Goal: Information Seeking & Learning: Learn about a topic

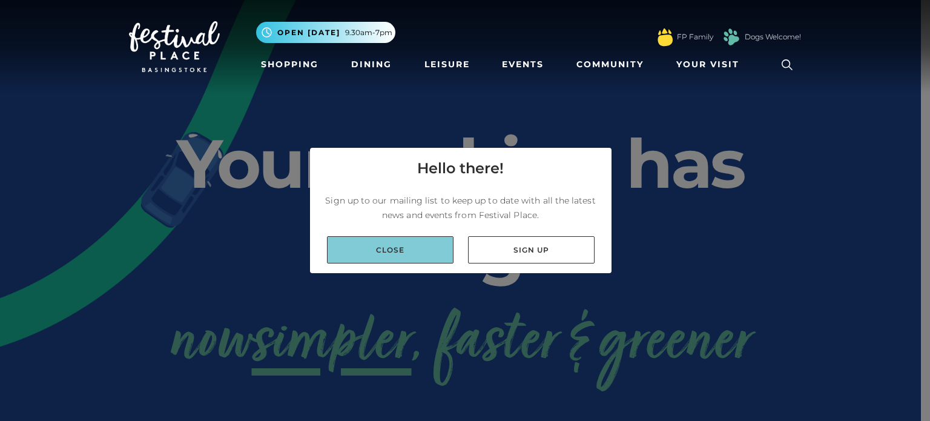
click at [417, 246] on link "Close" at bounding box center [390, 249] width 127 height 27
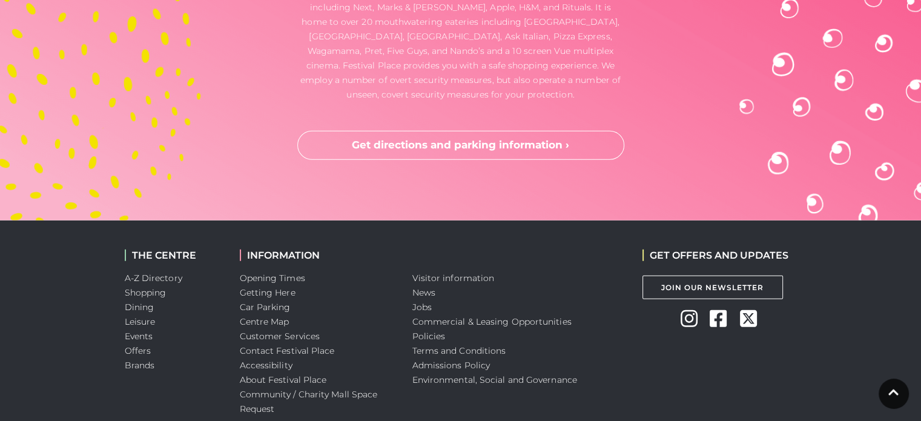
scroll to position [3320, 0]
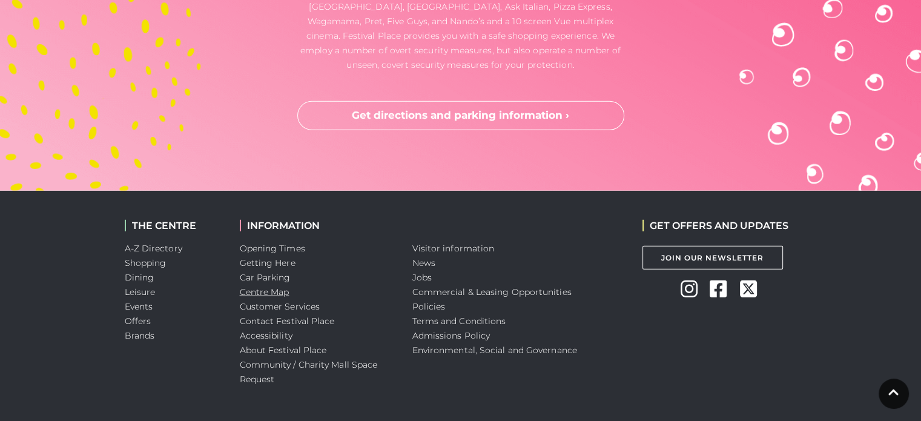
click at [280, 286] on link "Centre Map" at bounding box center [265, 291] width 50 height 11
click at [455, 243] on link "Visitor information" at bounding box center [453, 248] width 82 height 11
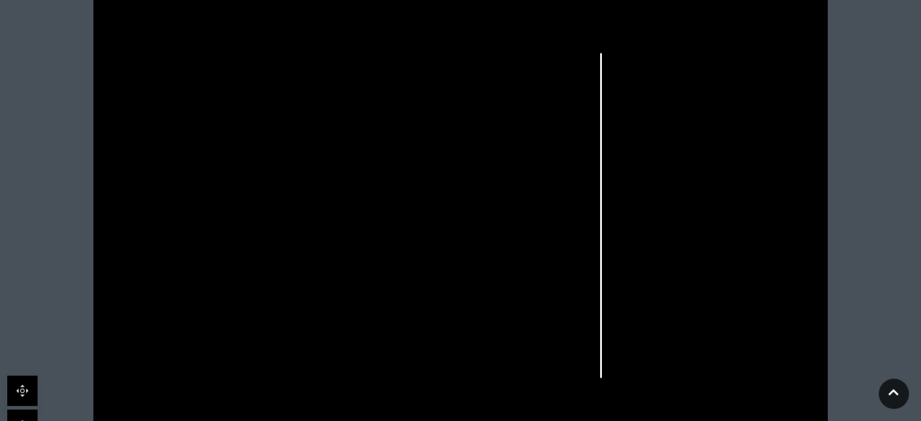
scroll to position [424, 0]
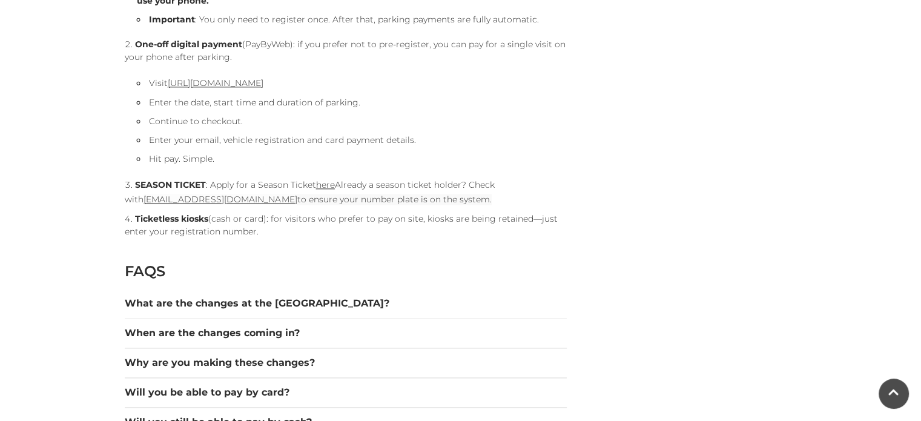
scroll to position [1514, 0]
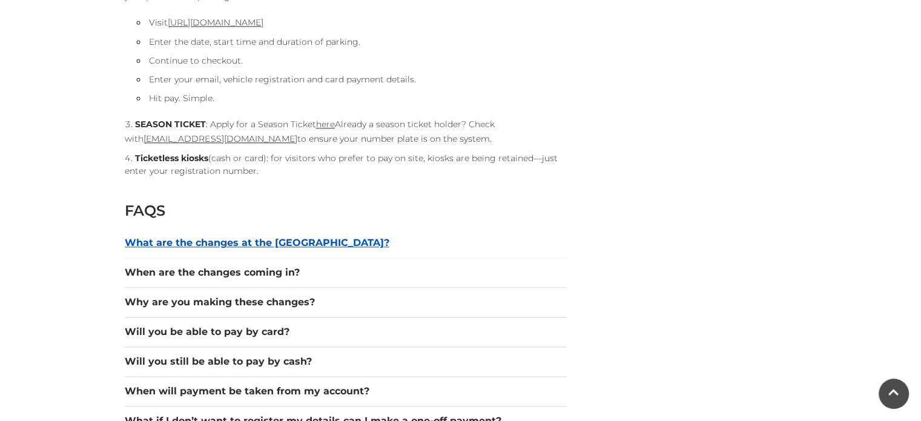
click at [268, 238] on button "What are the changes at the car park?" at bounding box center [346, 243] width 442 height 15
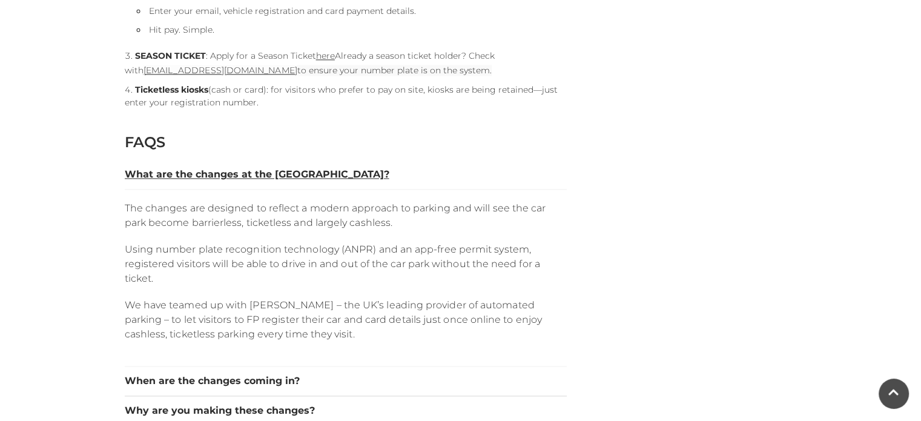
scroll to position [1635, 0]
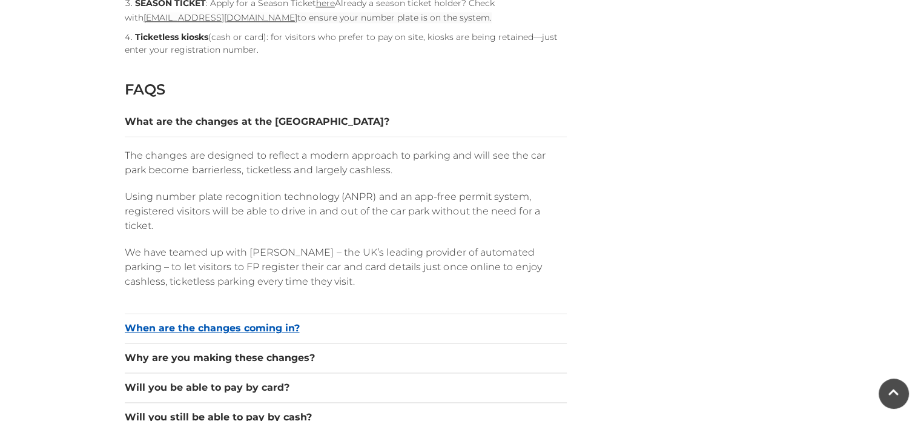
click at [269, 324] on button "When are the changes coming in?" at bounding box center [346, 328] width 442 height 15
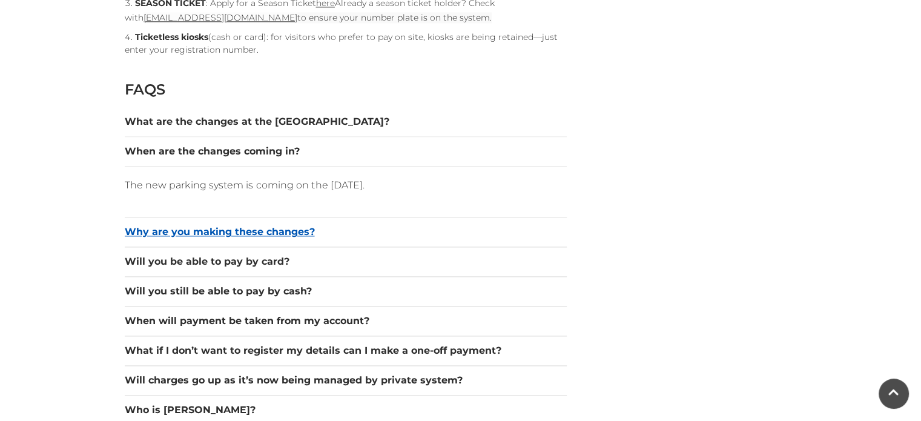
click at [261, 231] on button "Why are you making these changes?" at bounding box center [346, 232] width 442 height 15
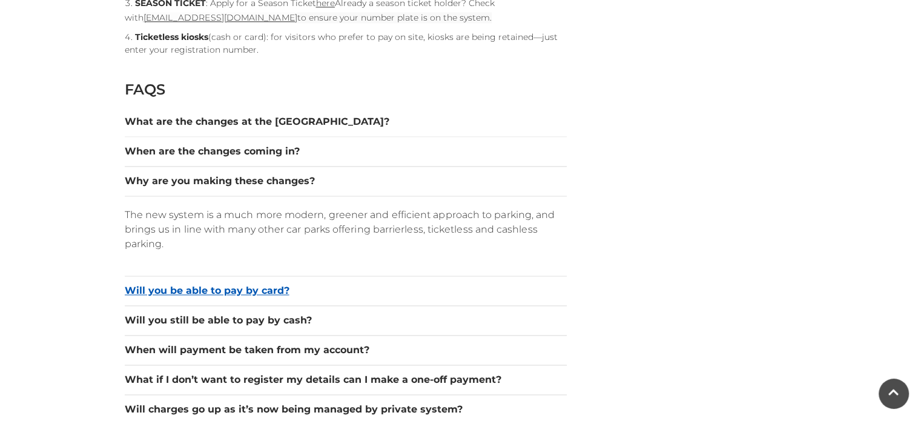
click at [243, 286] on button "Will you be able to pay by card?" at bounding box center [346, 290] width 442 height 15
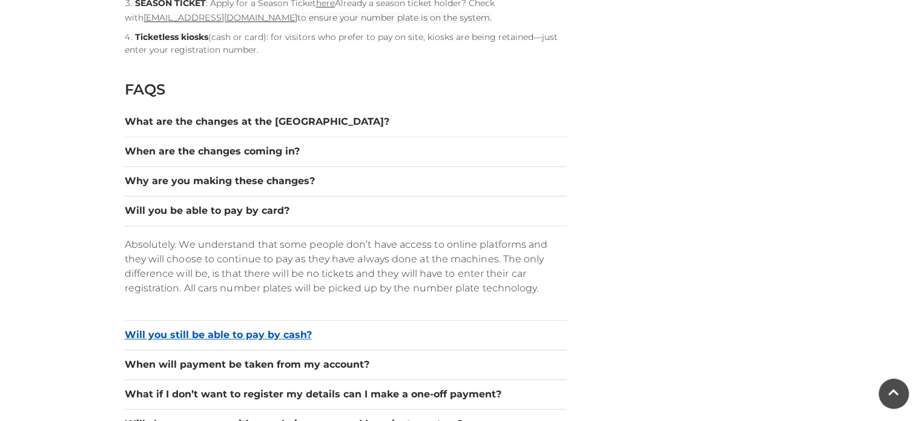
click at [283, 330] on button "Will you still be able to pay by cash?" at bounding box center [346, 335] width 442 height 15
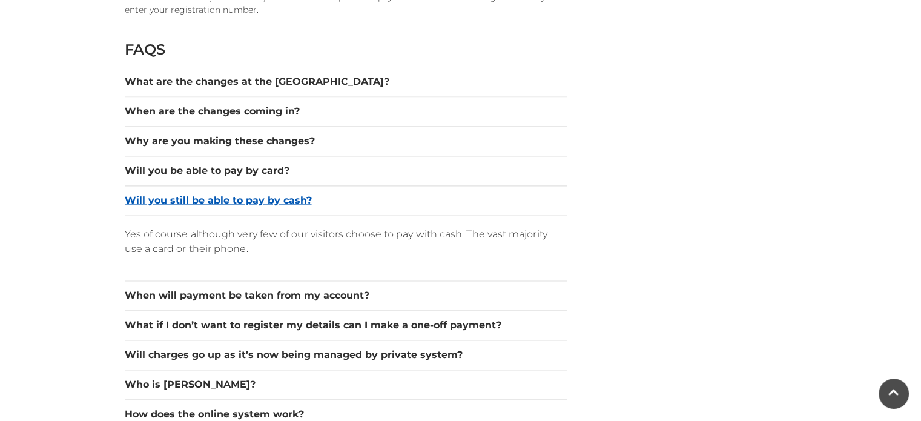
scroll to position [1695, 0]
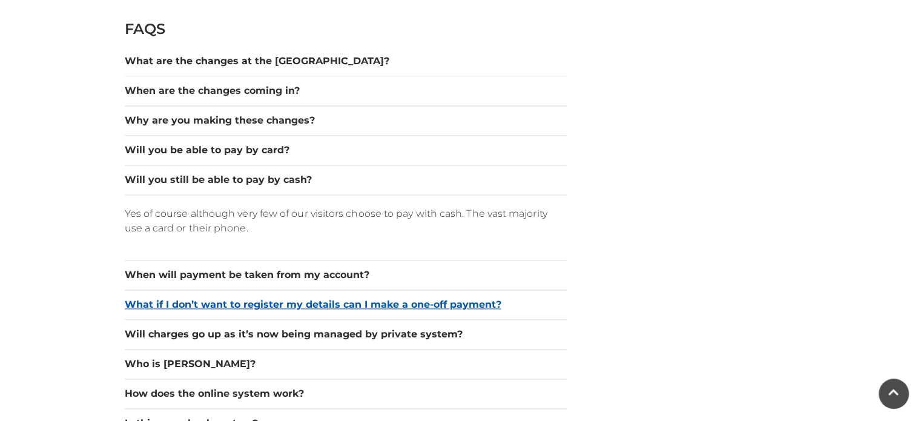
click at [270, 300] on button "What if I don’t want to register my details can I make a one-off payment?" at bounding box center [346, 304] width 442 height 15
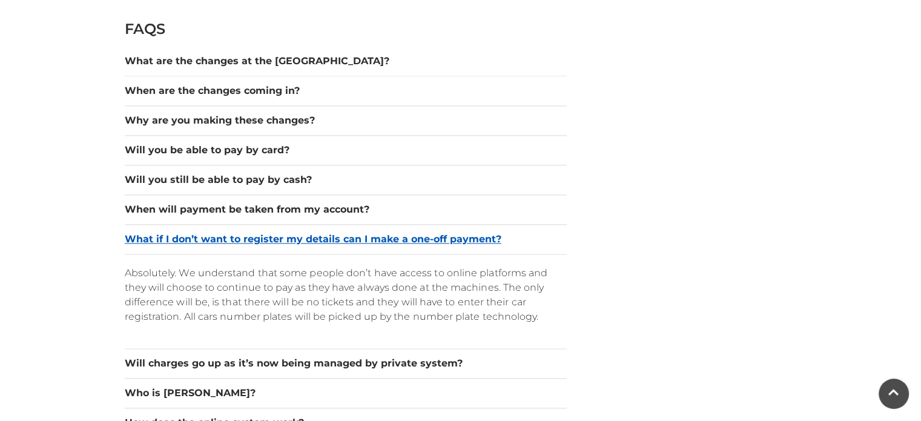
click at [278, 240] on button "What if I don’t want to register my details can I make a one-off payment?" at bounding box center [346, 239] width 442 height 15
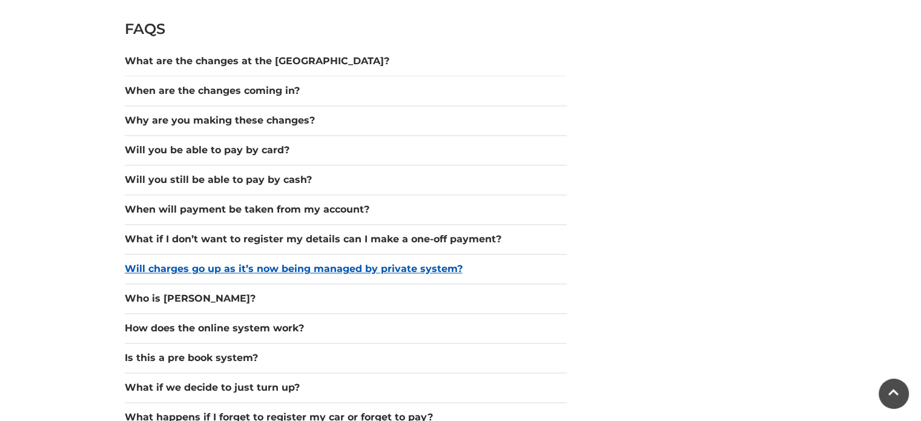
click at [288, 263] on button "Will charges go up as it’s now being managed by private system?" at bounding box center [346, 269] width 442 height 15
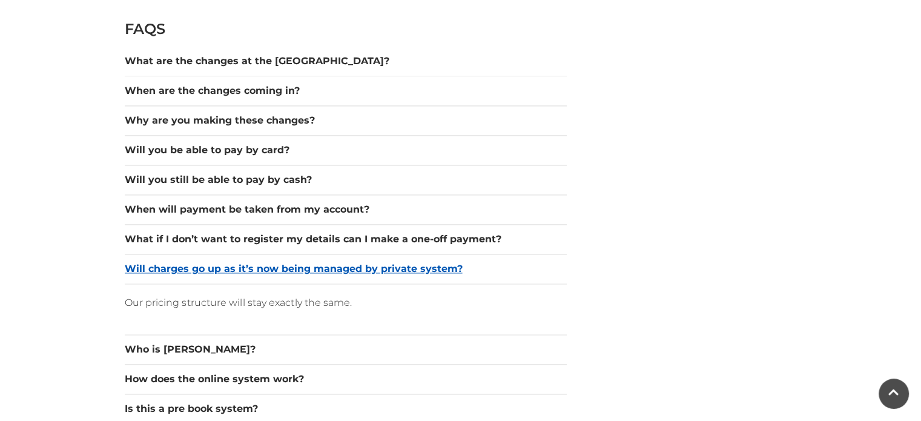
click at [288, 263] on button "Will charges go up as it’s now being managed by private system?" at bounding box center [346, 269] width 442 height 15
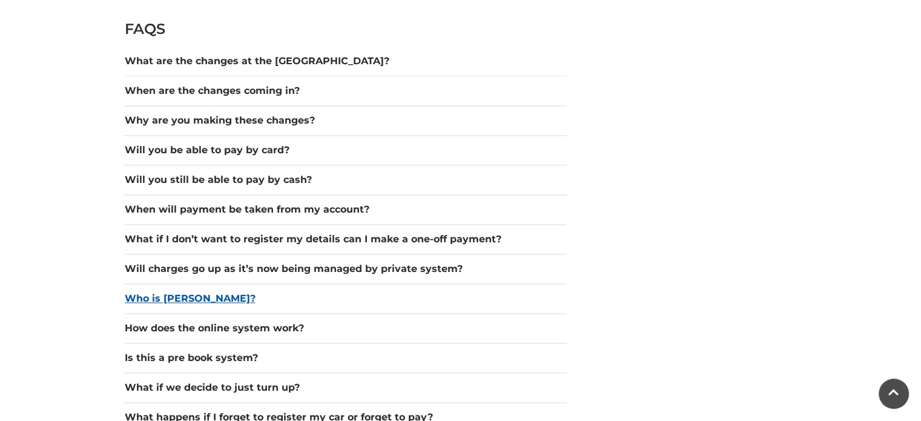
click at [185, 294] on button "Who is Hozah?" at bounding box center [346, 298] width 442 height 15
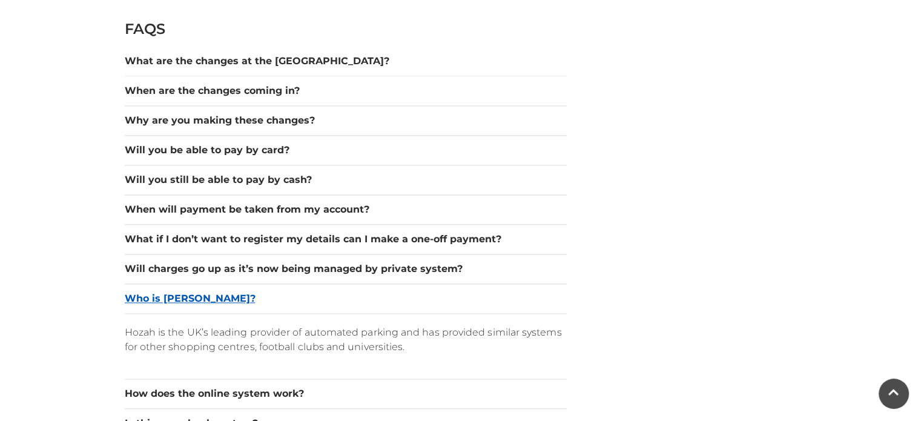
click at [185, 294] on button "Who is Hozah?" at bounding box center [346, 298] width 442 height 15
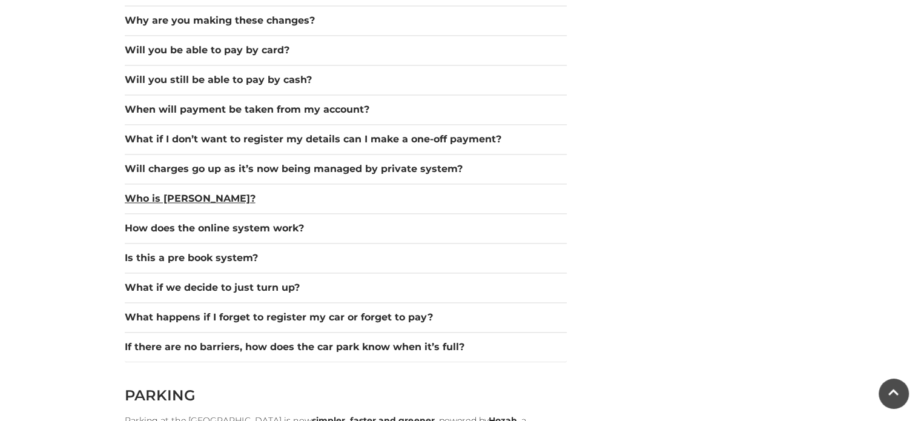
scroll to position [1816, 0]
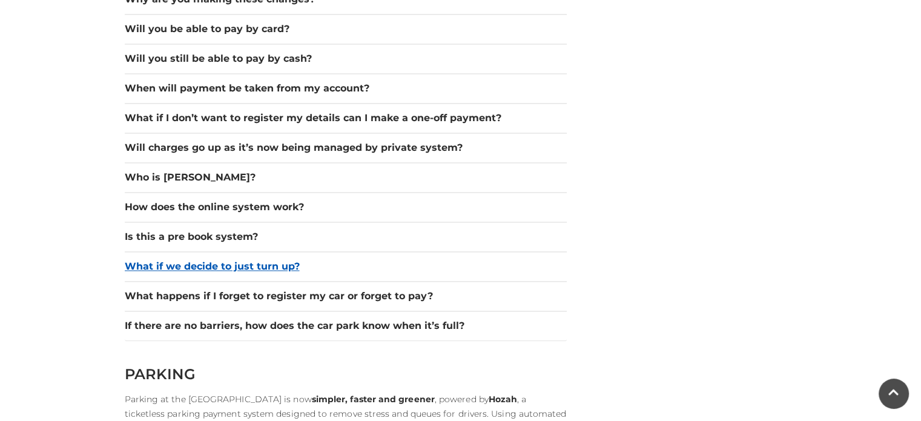
click at [249, 262] on button "What if we decide to just turn up?" at bounding box center [346, 266] width 442 height 15
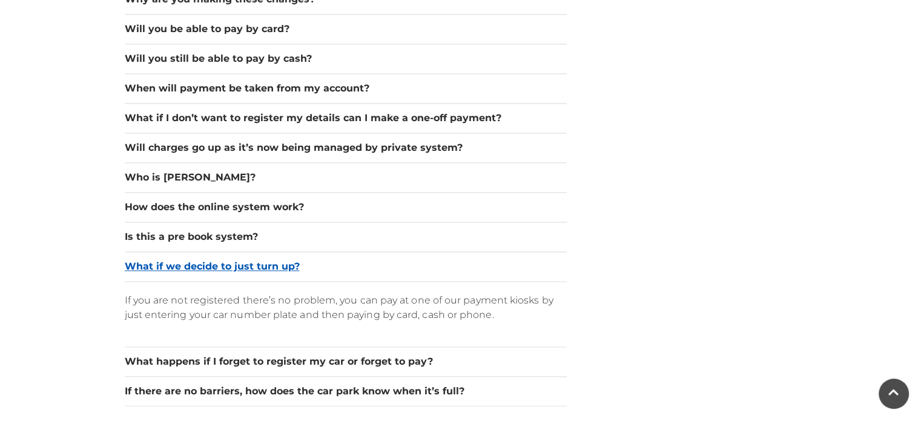
click at [249, 262] on button "What if we decide to just turn up?" at bounding box center [346, 266] width 442 height 15
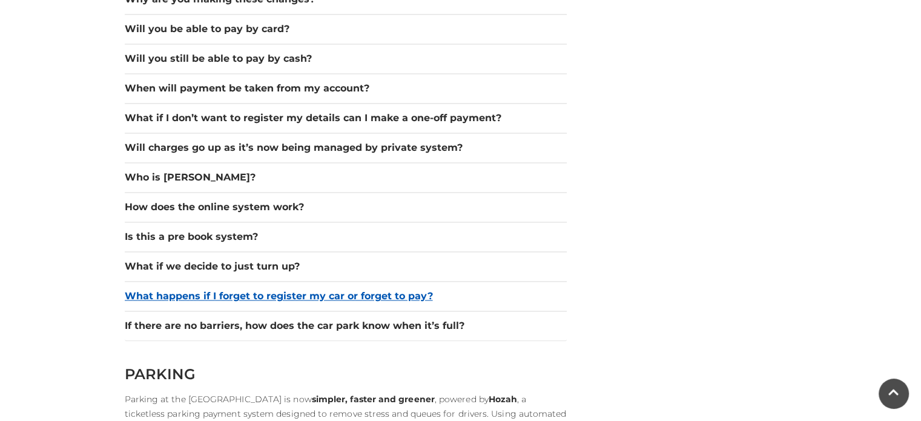
click at [275, 292] on button "What happens if I forget to register my car or forget to pay?" at bounding box center [346, 296] width 442 height 15
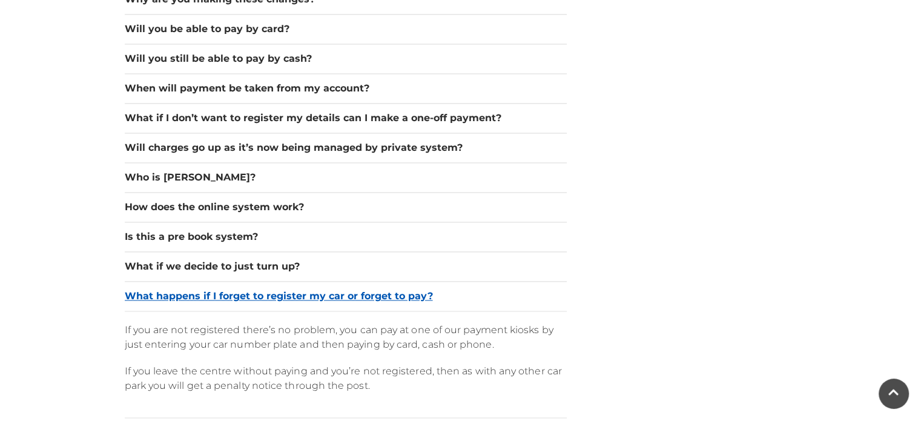
click at [275, 292] on button "What happens if I forget to register my car or forget to pay?" at bounding box center [346, 296] width 442 height 15
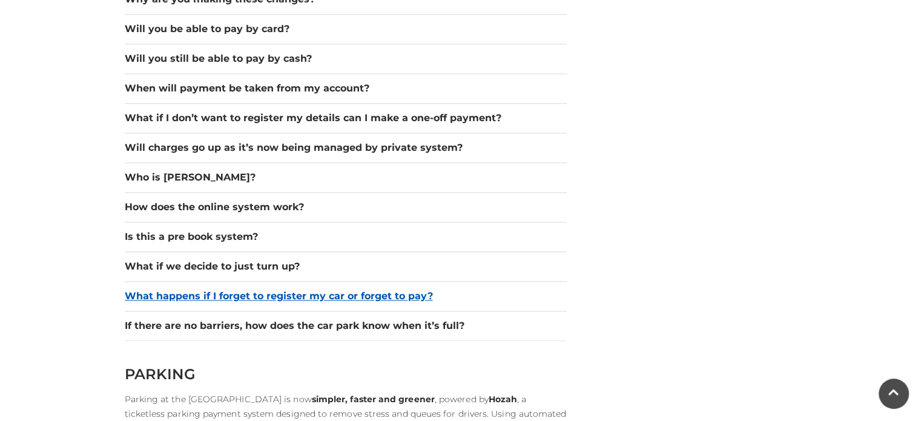
scroll to position [1877, 0]
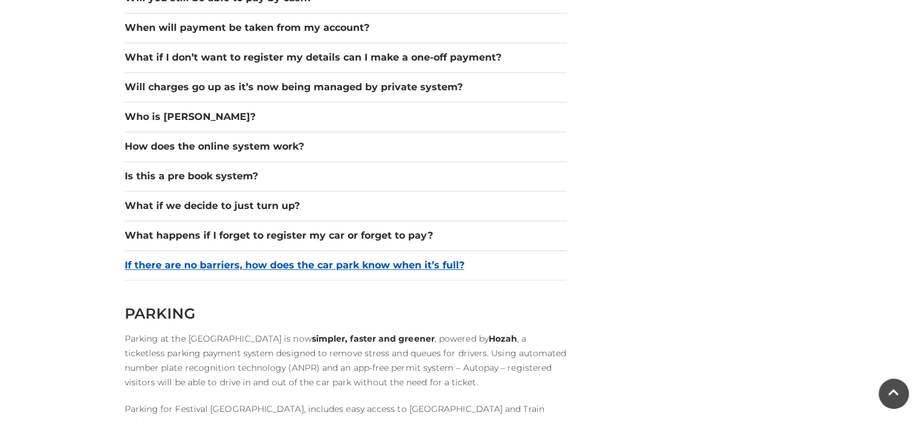
click at [274, 268] on button "If there are no barriers, how does the car park know when it’s full?" at bounding box center [346, 265] width 442 height 15
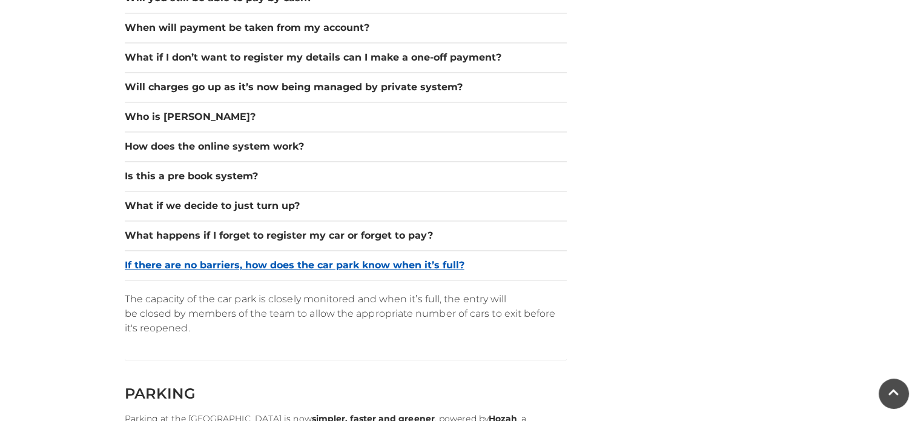
click at [274, 268] on button "If there are no barriers, how does the car park know when it’s full?" at bounding box center [346, 265] width 442 height 15
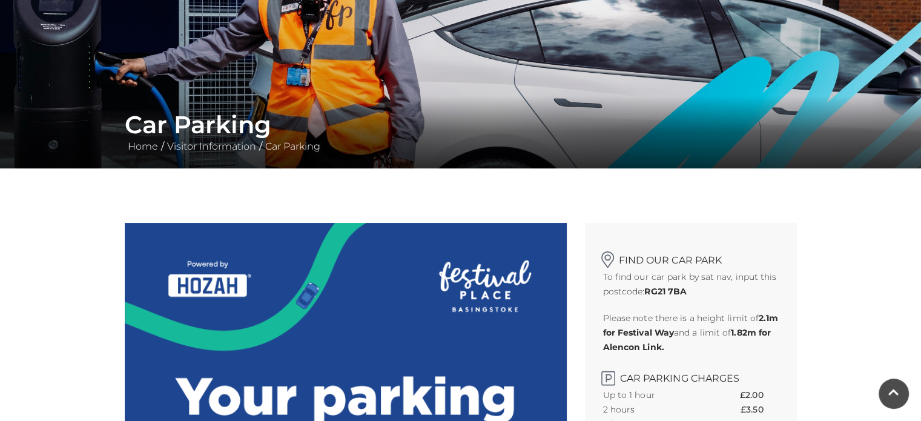
scroll to position [0, 0]
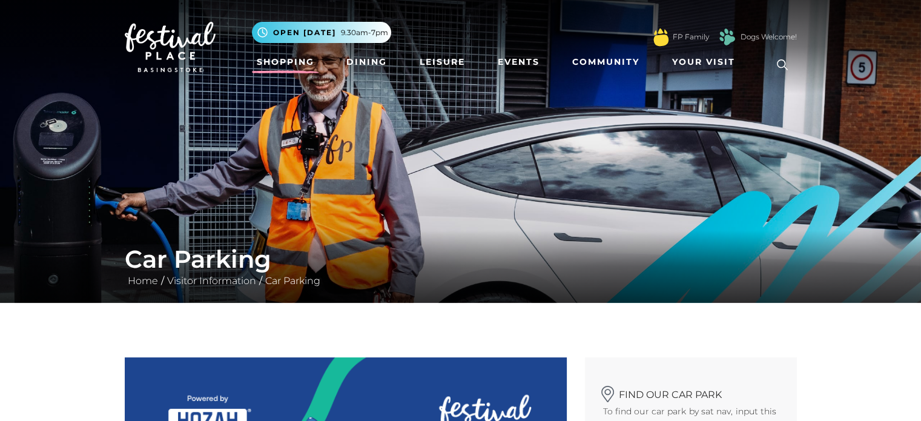
click at [286, 59] on link "Shopping" at bounding box center [285, 62] width 67 height 22
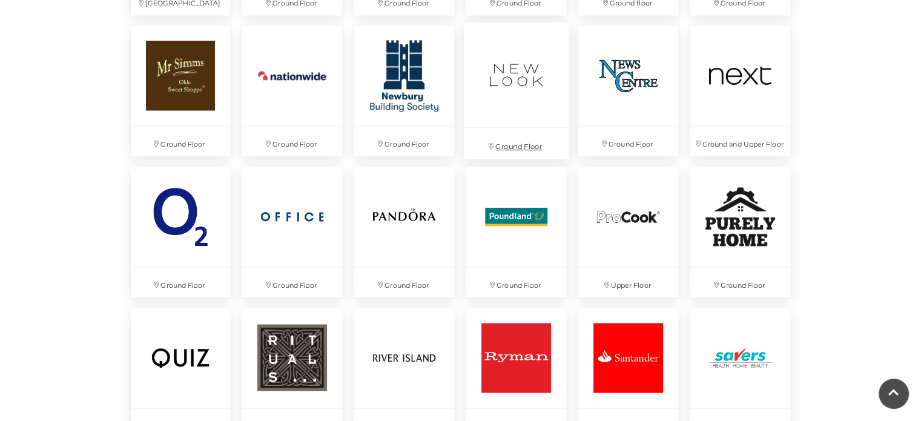
scroll to position [2301, 0]
